Goal: Task Accomplishment & Management: Manage account settings

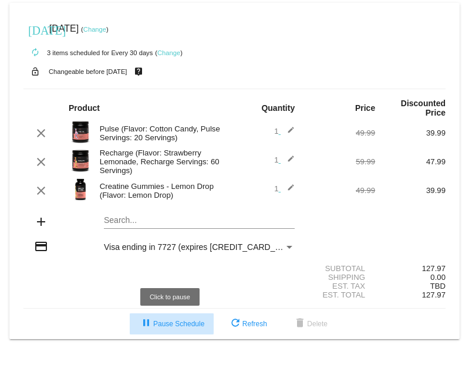
click at [183, 328] on span "pause Pause Schedule" at bounding box center [171, 324] width 65 height 8
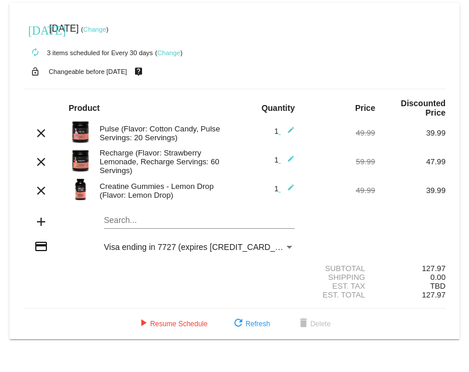
click at [168, 54] on link "Change" at bounding box center [168, 52] width 23 height 7
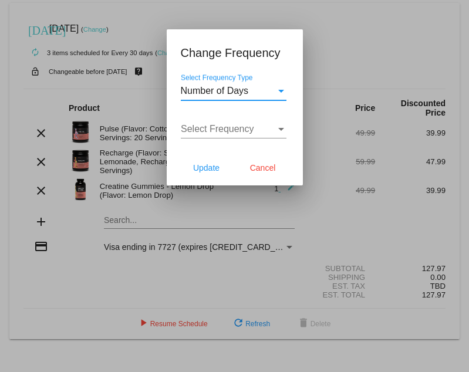
click at [213, 122] on div "Select Frequency Select Frequency" at bounding box center [234, 125] width 106 height 26
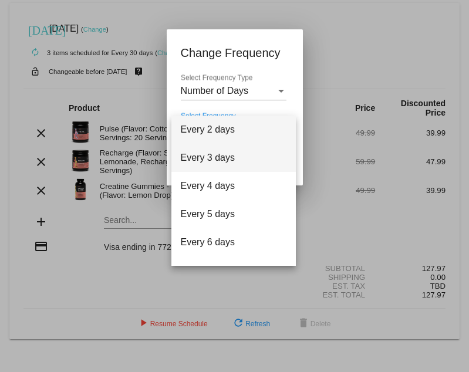
scroll to position [47, 0]
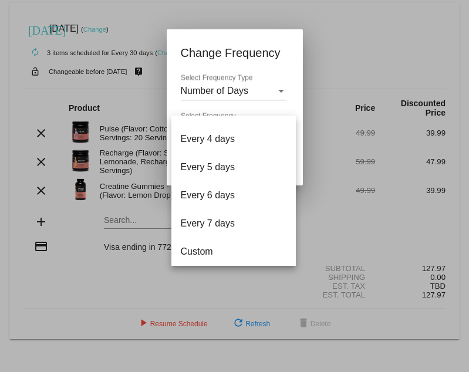
click at [337, 43] on div at bounding box center [234, 186] width 469 height 372
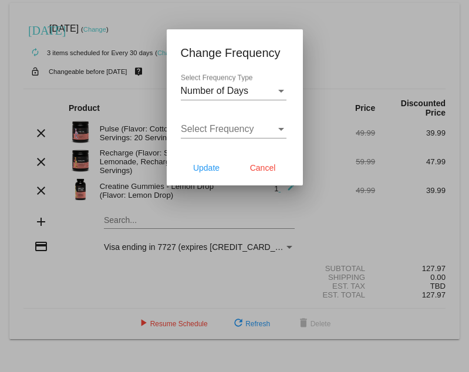
click at [252, 127] on span "Select Frequency" at bounding box center [217, 129] width 73 height 10
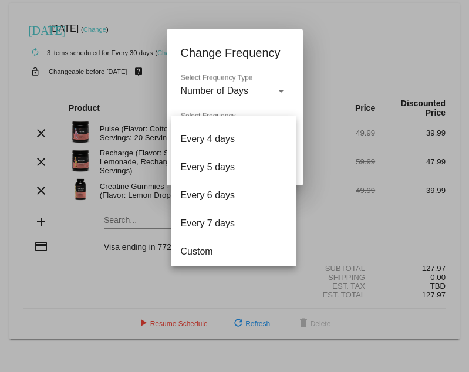
click at [319, 232] on div at bounding box center [234, 186] width 469 height 372
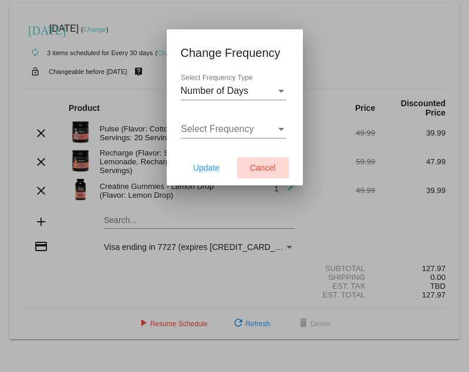
click at [265, 165] on span "Cancel" at bounding box center [263, 167] width 26 height 9
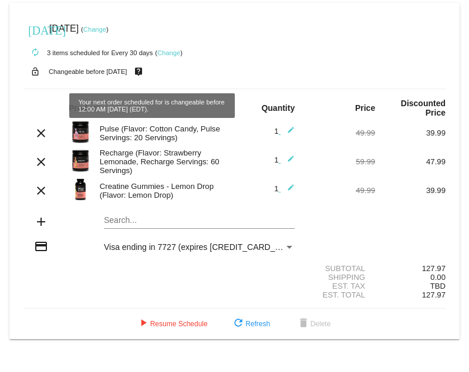
click at [163, 52] on link "Change" at bounding box center [168, 52] width 23 height 7
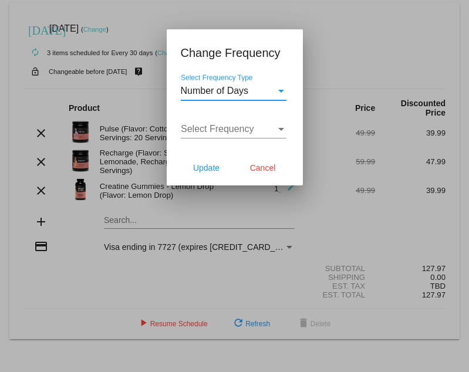
click at [218, 93] on span "Number of Days" at bounding box center [215, 91] width 68 height 10
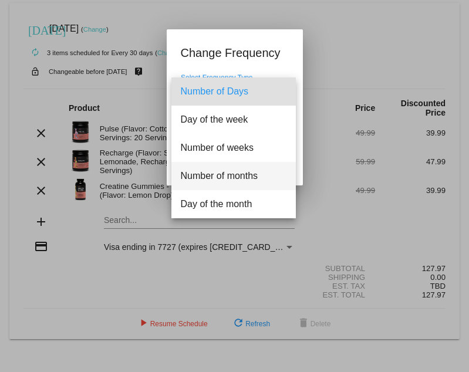
click at [220, 179] on span "Number of months" at bounding box center [234, 176] width 106 height 28
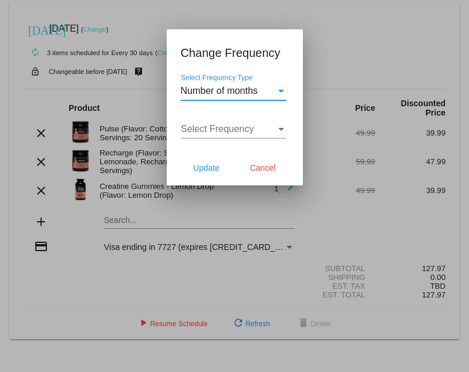
click at [214, 127] on span "Select Frequency" at bounding box center [217, 129] width 73 height 10
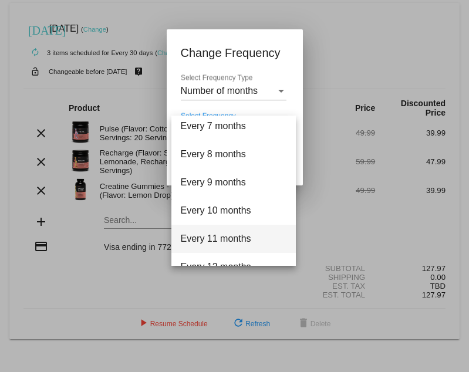
scroll to position [205, 0]
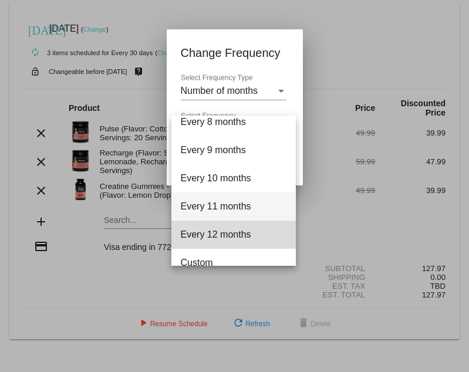
click at [221, 234] on span "Every 12 months" at bounding box center [234, 235] width 106 height 28
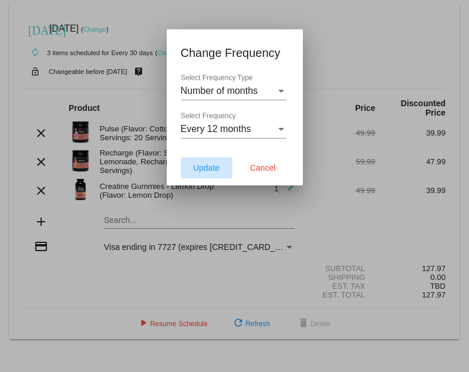
click at [215, 166] on span "Update" at bounding box center [206, 167] width 26 height 9
